Goal: Task Accomplishment & Management: Use online tool/utility

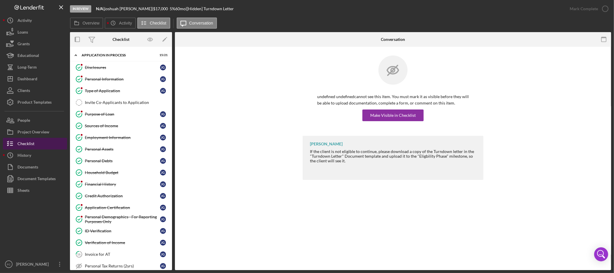
scroll to position [86, 0]
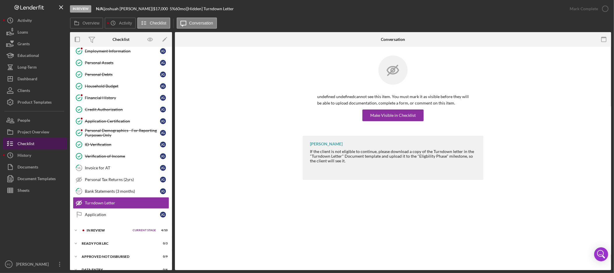
click at [54, 144] on button "Checklist" at bounding box center [35, 144] width 64 height 12
